Goal: Task Accomplishment & Management: Use online tool/utility

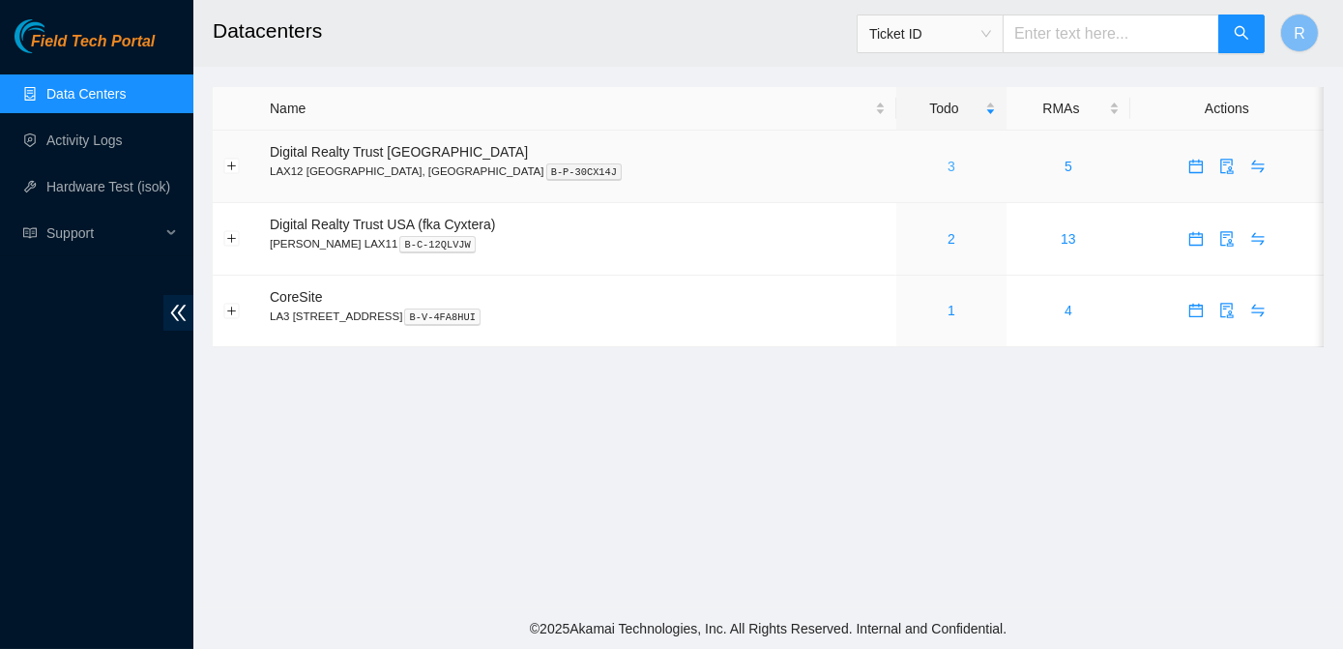
click at [947, 169] on link "3" at bounding box center [951, 166] width 8 height 15
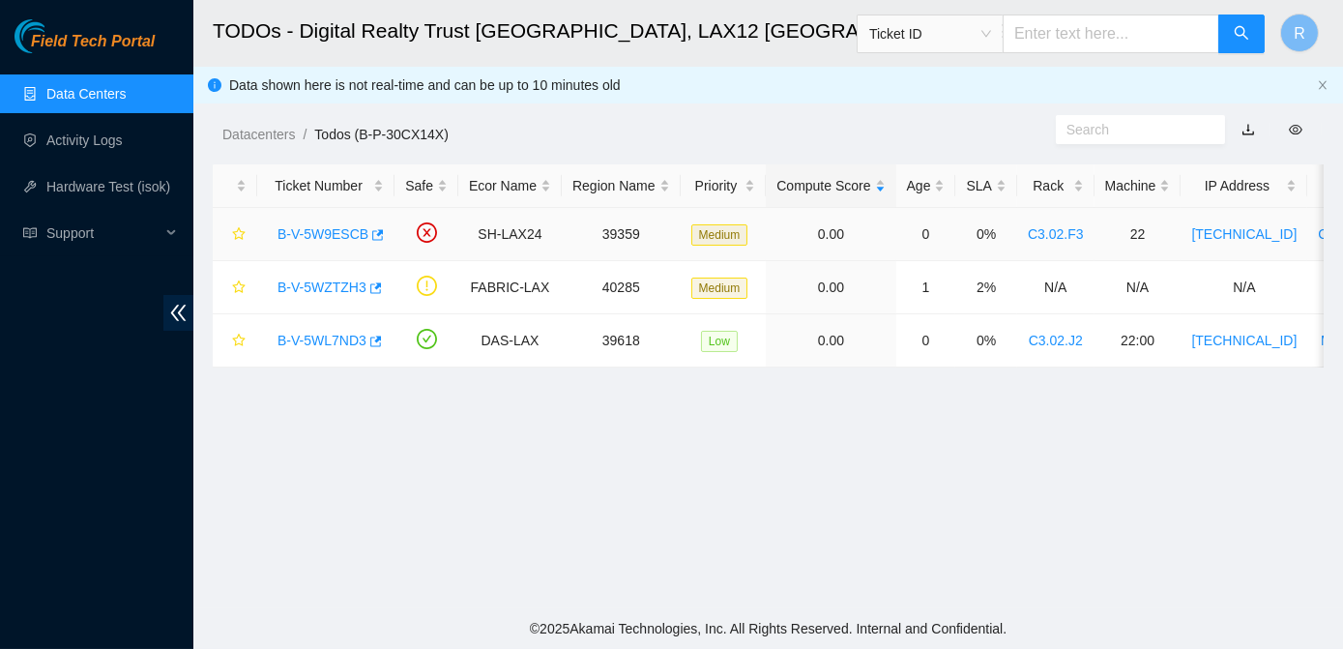
click at [322, 230] on link "B-V-5W9ESCB" at bounding box center [322, 233] width 91 height 15
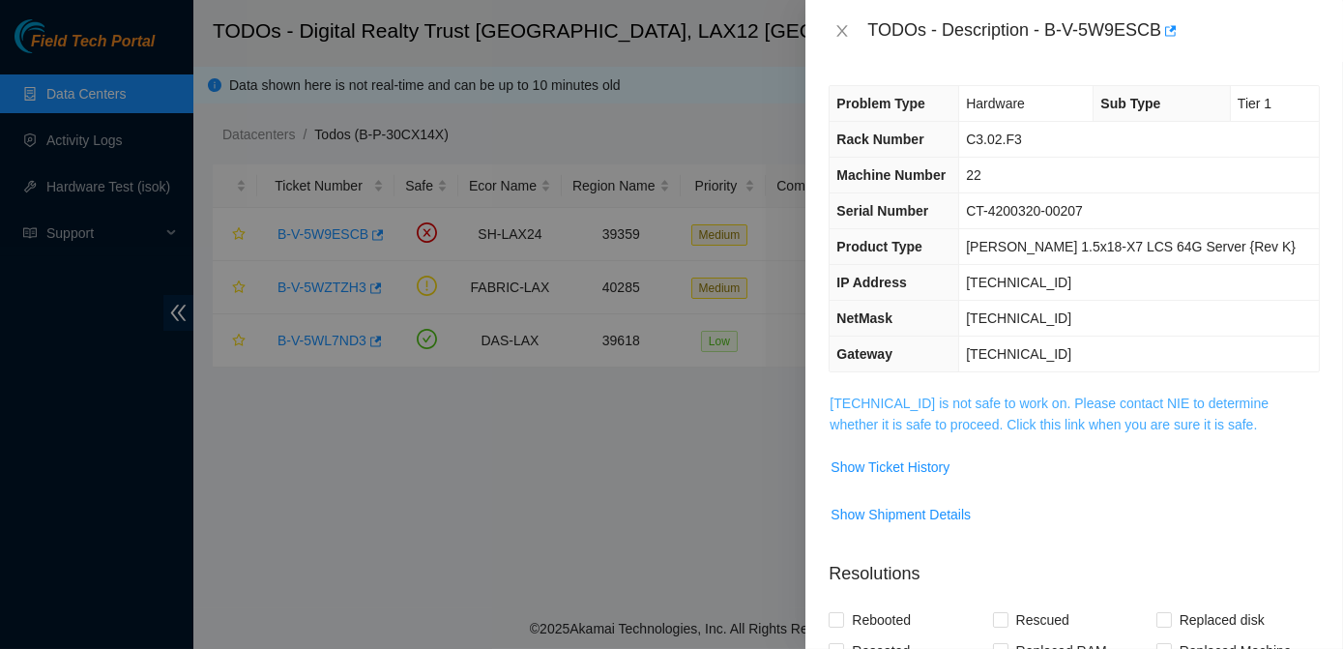
click at [877, 429] on link "[TECHNICAL_ID] is not safe to work on. Please contact NIE to determine whether …" at bounding box center [1048, 413] width 439 height 37
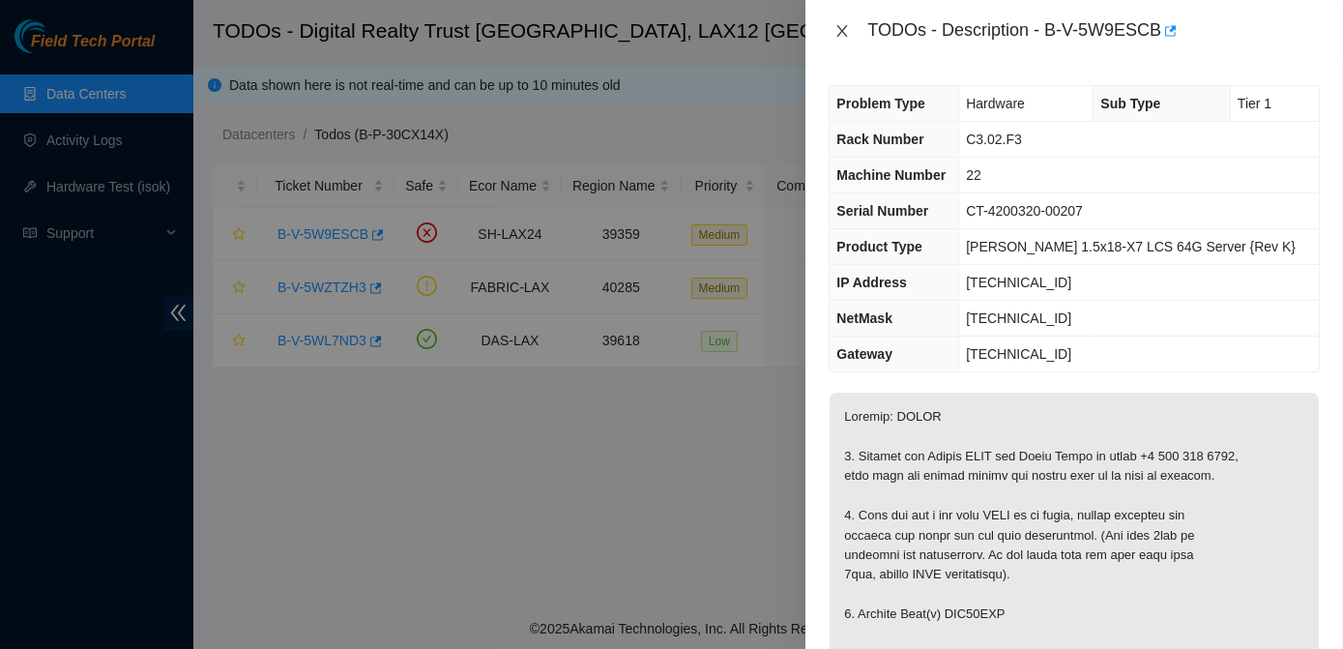
click at [838, 28] on icon "close" at bounding box center [841, 30] width 15 height 15
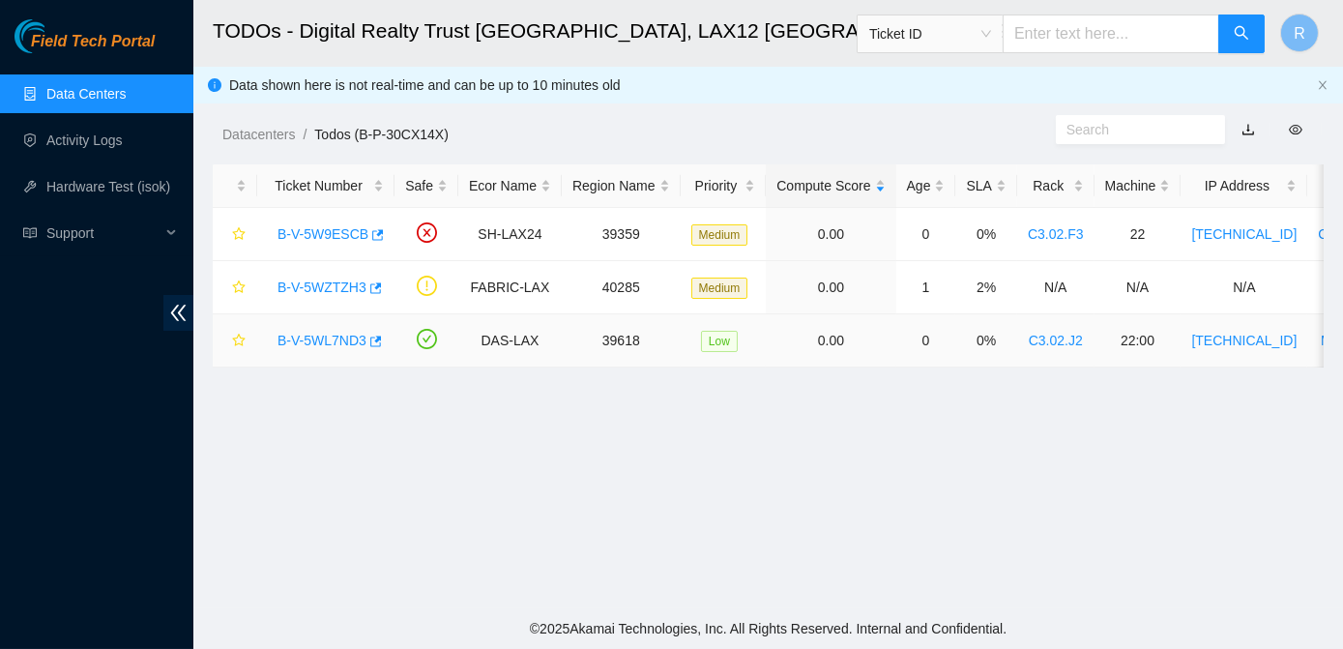
click at [325, 337] on link "B-V-5WL7ND3" at bounding box center [321, 340] width 89 height 15
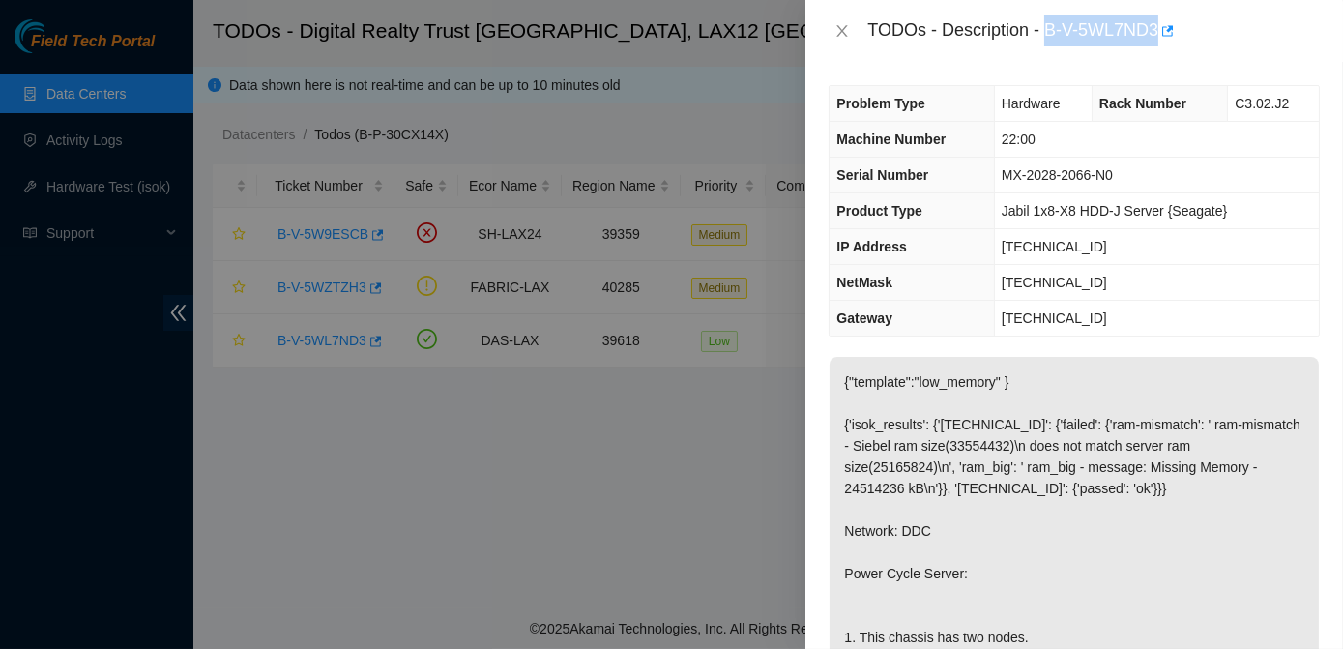
drag, startPoint x: 1046, startPoint y: 32, endPoint x: 1160, endPoint y: 29, distance: 114.1
click at [1160, 29] on div "TODOs - Description - B-V-5WL7ND3" at bounding box center [1093, 30] width 452 height 31
copy div "B-V-5WL7ND3"
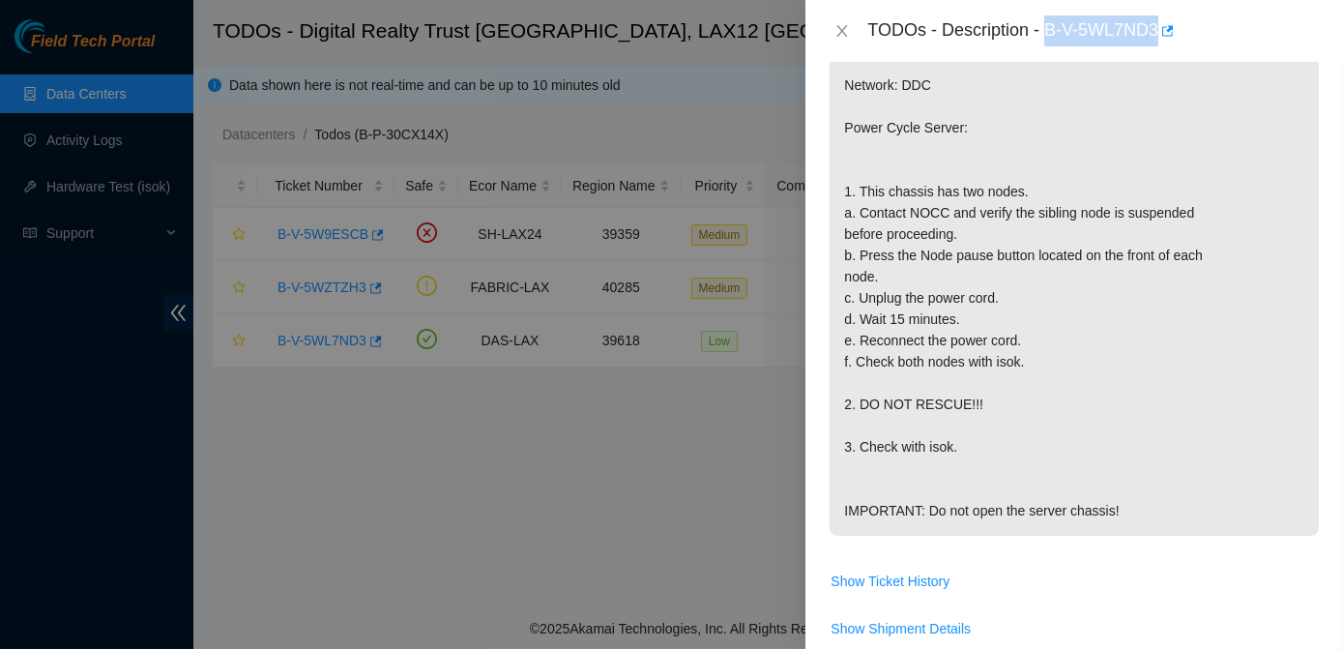
scroll to position [439, 0]
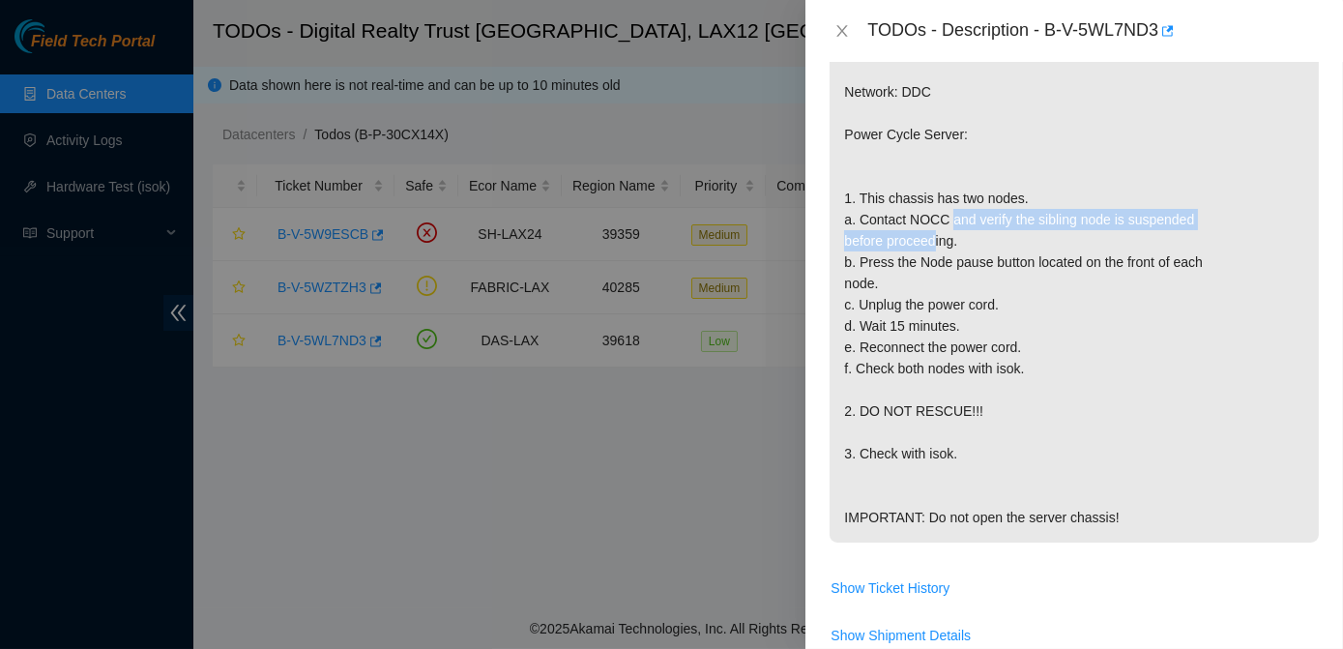
drag, startPoint x: 975, startPoint y: 241, endPoint x: 978, endPoint y: 254, distance: 13.8
click at [978, 254] on p "{"template":"low_memory" } {'isok_results': {'[TECHNICAL_ID]': {'failed': {'ram…" at bounding box center [1073, 230] width 489 height 624
copy p "verify the sibling node is suspended before proceeding."
click at [1289, 286] on p "{"template":"low_memory" } {'isok_results': {'[TECHNICAL_ID]': {'failed': {'ram…" at bounding box center [1073, 230] width 489 height 624
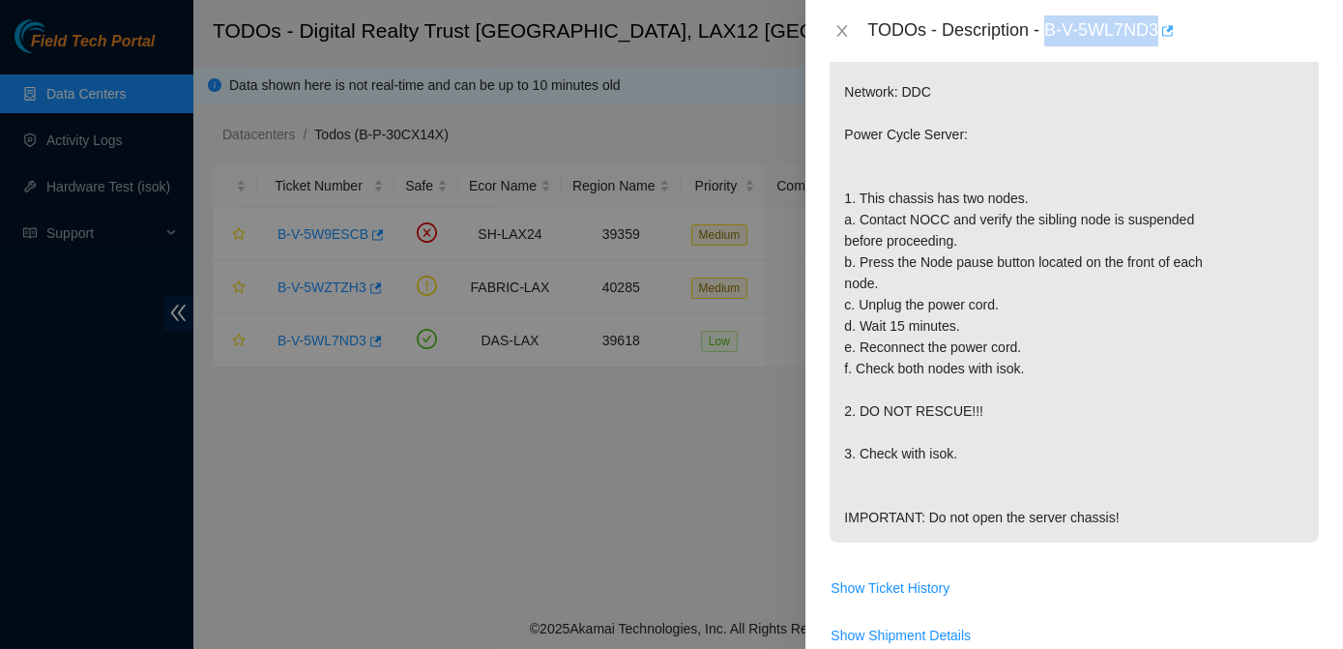
drag, startPoint x: 1046, startPoint y: 24, endPoint x: 1162, endPoint y: 37, distance: 116.7
click at [1162, 37] on div "TODOs - Description - B-V-5WL7ND3" at bounding box center [1093, 30] width 452 height 31
copy div "B-V-5WL7ND3"
click at [1289, 426] on p "{"template":"low_memory" } {'isok_results': {'[TECHNICAL_ID]': {'failed': {'ram…" at bounding box center [1073, 230] width 489 height 624
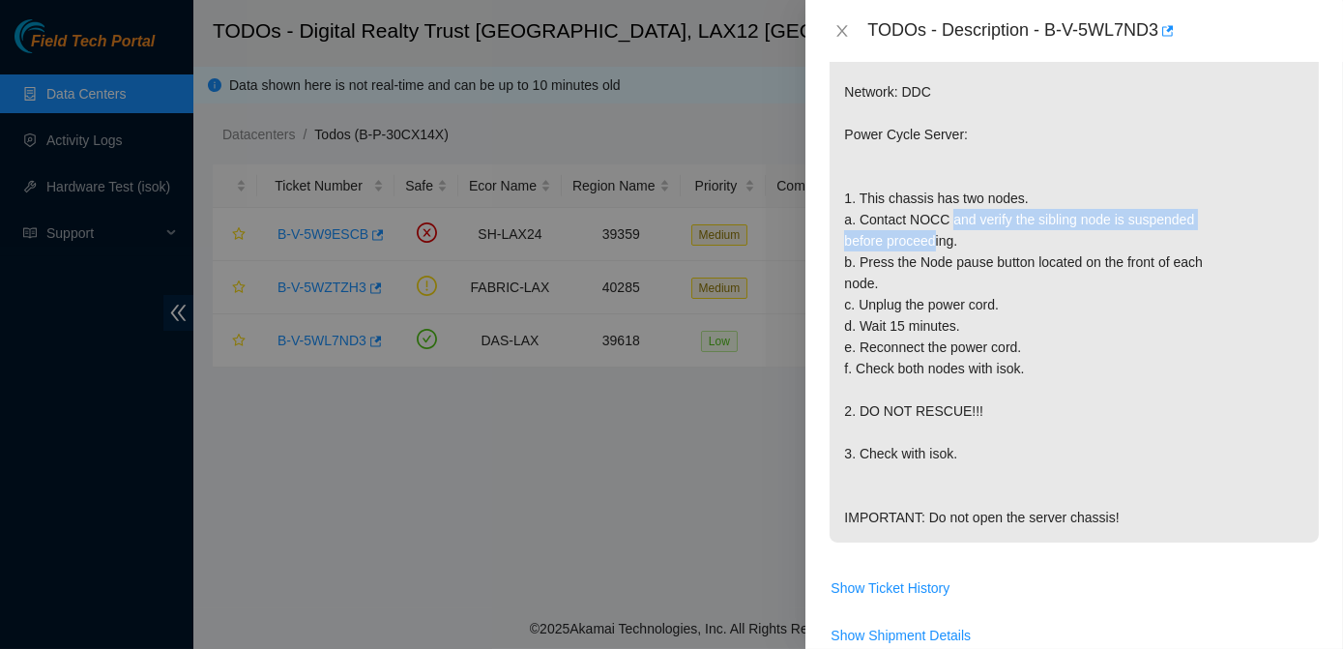
drag, startPoint x: 976, startPoint y: 240, endPoint x: 992, endPoint y: 264, distance: 28.7
click at [992, 264] on p "{"template":"low_memory" } {'isok_results': {'[TECHNICAL_ID]': {'failed': {'ram…" at bounding box center [1073, 230] width 489 height 624
copy p "verify the sibling node is suspended before proceeding."
click at [1262, 450] on p "{"template":"low_memory" } {'isok_results': {'[TECHNICAL_ID]': {'failed': {'ram…" at bounding box center [1073, 230] width 489 height 624
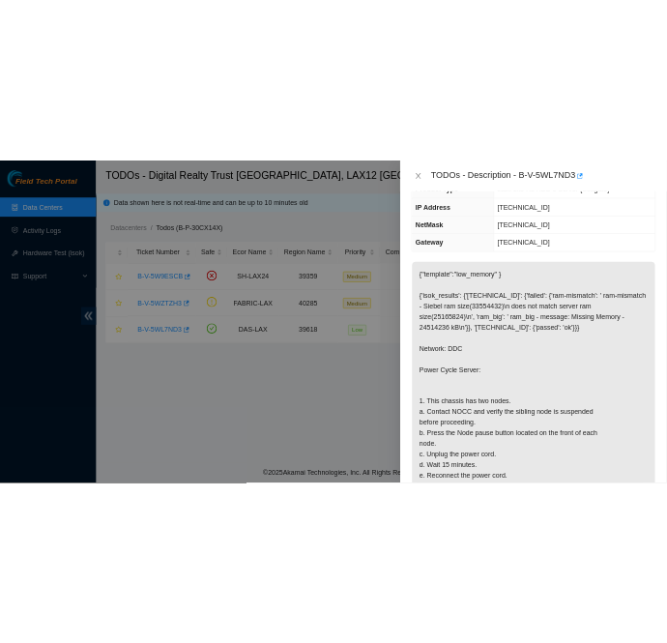
scroll to position [0, 0]
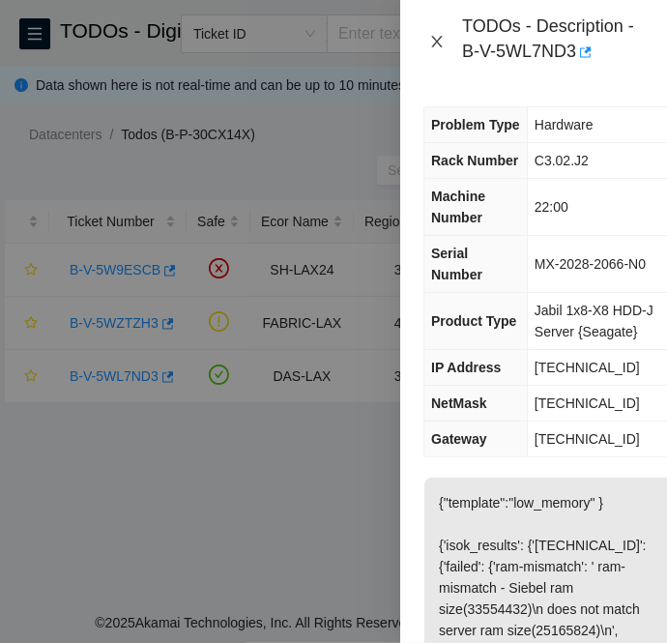
click at [437, 41] on icon "close" at bounding box center [436, 42] width 11 height 12
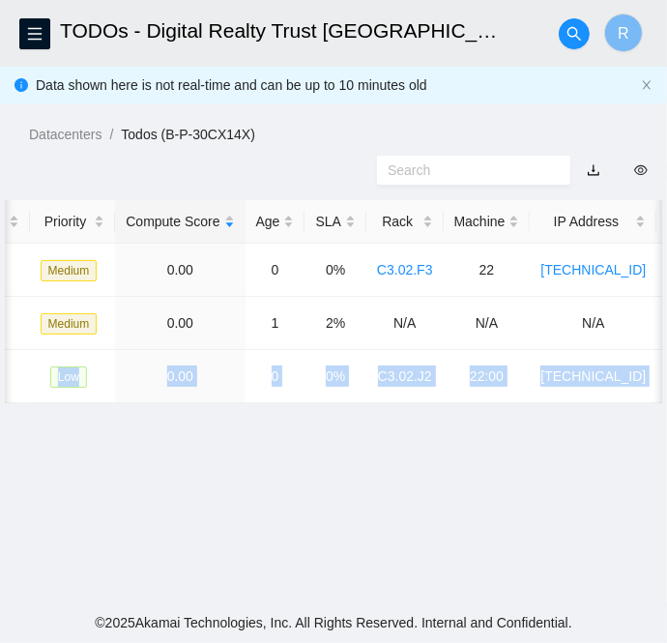
scroll to position [0, 787]
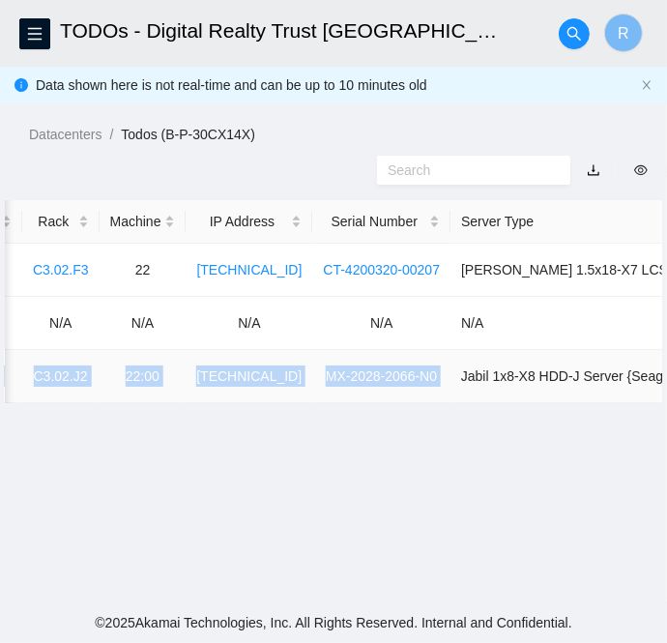
drag, startPoint x: 54, startPoint y: 375, endPoint x: 415, endPoint y: 378, distance: 360.6
click at [415, 378] on tr "B-V-5WL7ND3 DAS-LAX 39618 Low 0.00 0 0% C3.02.J2 22:00 [TECHNICAL_ID] MX-2028-2…" at bounding box center [9, 376] width 1583 height 53
copy tr "B-V-5WL7ND3 DAS-LAX 39618 Low 0.00 0 0% C3.02.J2 22:00 [TECHNICAL_ID] MX-2028-2…"
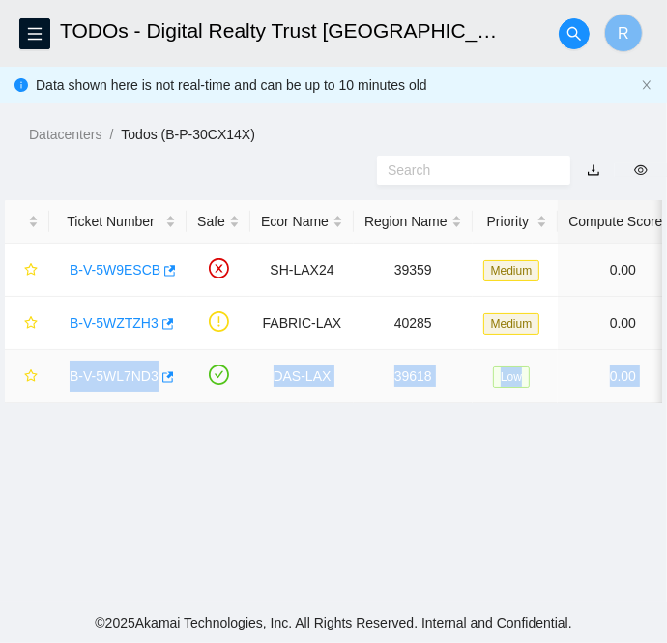
click at [113, 368] on link "B-V-5WL7ND3" at bounding box center [114, 375] width 89 height 15
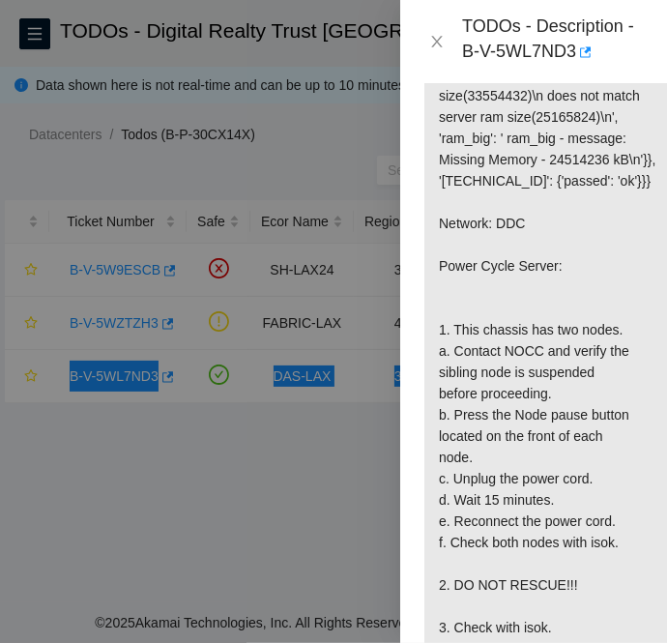
scroll to position [523, 0]
